Goal: Task Accomplishment & Management: Manage account settings

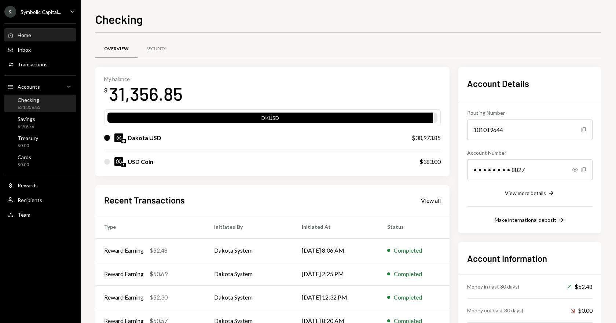
click at [32, 37] on div "Home Home" at bounding box center [40, 35] width 66 height 7
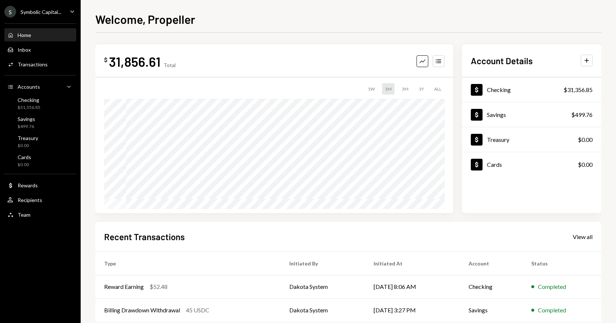
click at [69, 12] on icon "Caret Down" at bounding box center [72, 11] width 8 height 8
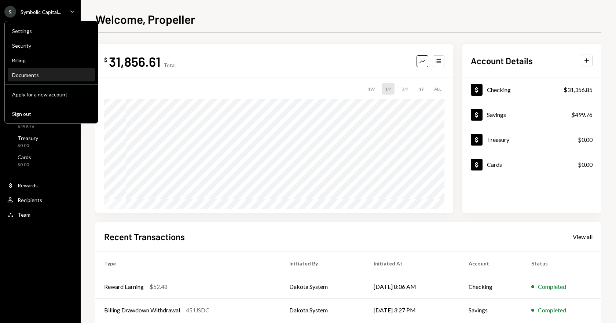
click at [22, 75] on div "Documents" at bounding box center [51, 75] width 78 height 6
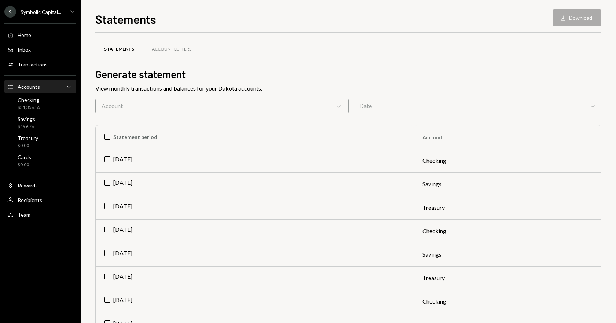
click at [29, 91] on div "Accounts Accounts Caret Down" at bounding box center [40, 87] width 66 height 12
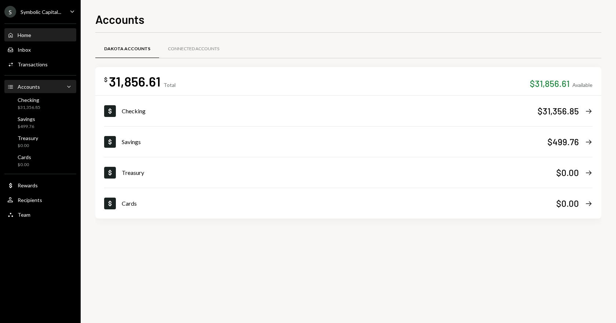
click at [42, 33] on div "Home Home" at bounding box center [40, 35] width 66 height 7
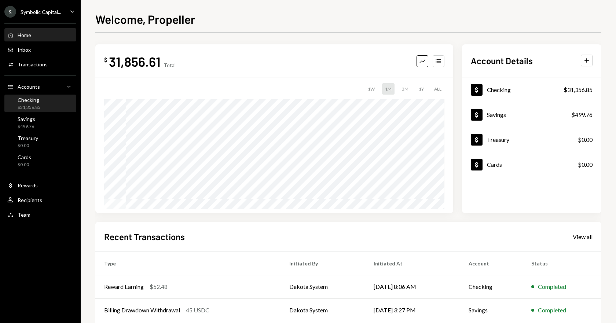
click at [30, 102] on div "Checking" at bounding box center [29, 100] width 23 height 6
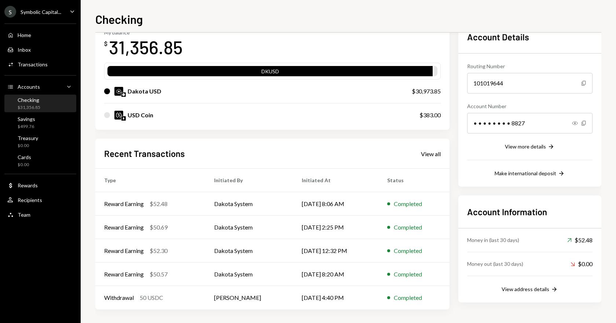
scroll to position [48, 0]
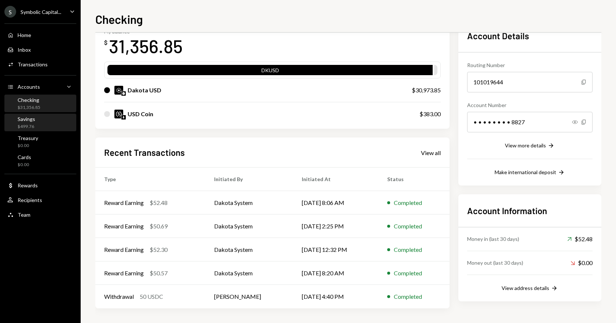
click at [27, 125] on div "$499.76" at bounding box center [27, 127] width 18 height 6
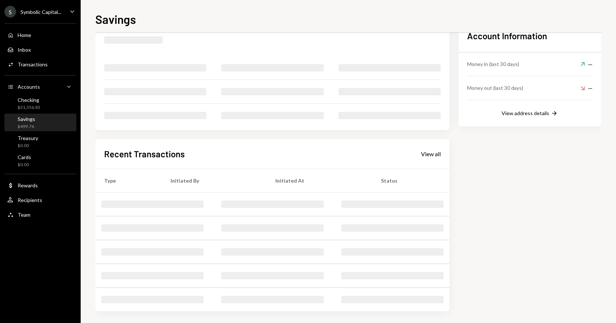
scroll to position [41, 0]
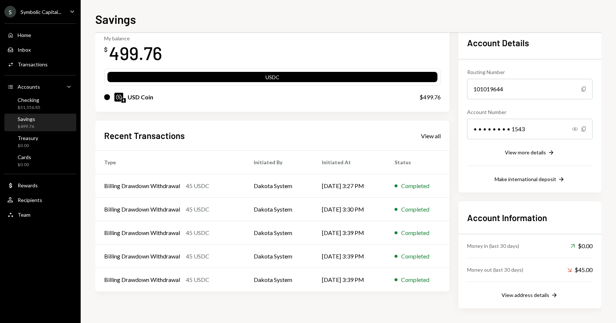
click at [69, 10] on icon "Caret Down" at bounding box center [72, 11] width 8 height 8
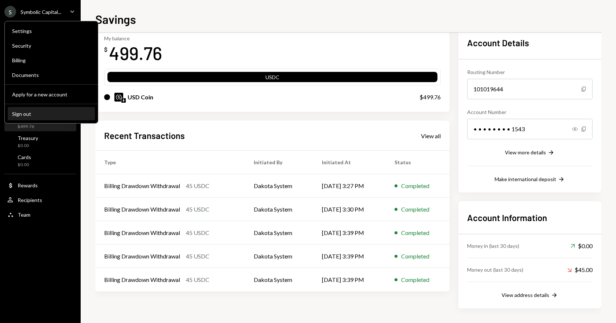
click at [37, 110] on button "Sign out" at bounding box center [51, 113] width 87 height 13
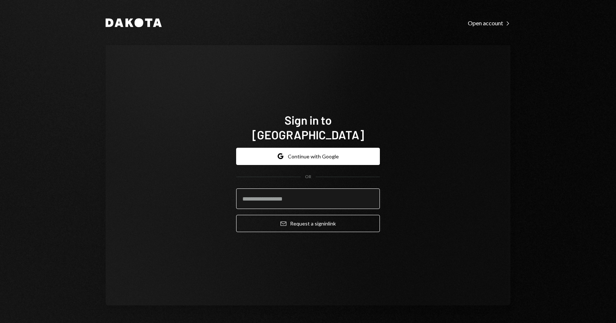
click at [259, 188] on input "email" at bounding box center [308, 198] width 144 height 21
type input "**********"
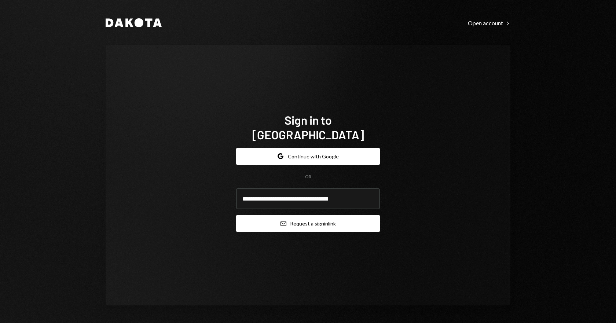
click at [289, 215] on button "Email Request a sign in link" at bounding box center [308, 223] width 144 height 17
